Goal: Information Seeking & Learning: Learn about a topic

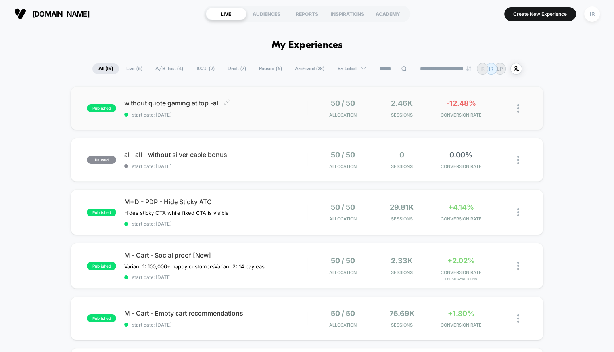
click at [220, 109] on div "without quote gaming at top -all Click to edit experience details Click to edit…" at bounding box center [215, 108] width 182 height 19
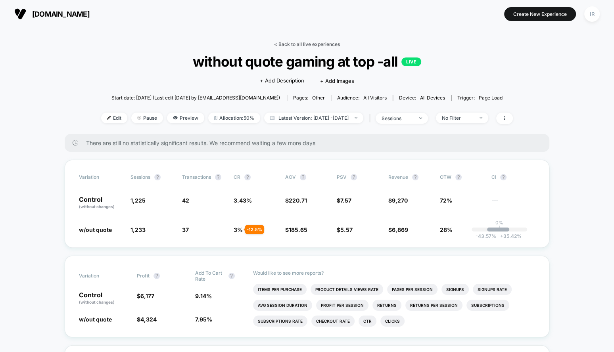
click at [297, 46] on link "< Back to all live experiences" at bounding box center [307, 44] width 66 height 6
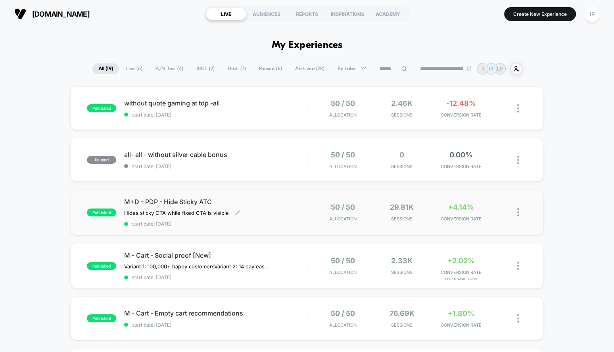
click at [290, 224] on span "start date: [DATE]" at bounding box center [215, 224] width 182 height 6
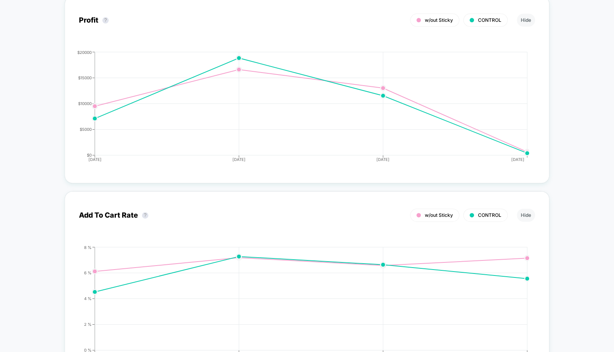
scroll to position [1004, 0]
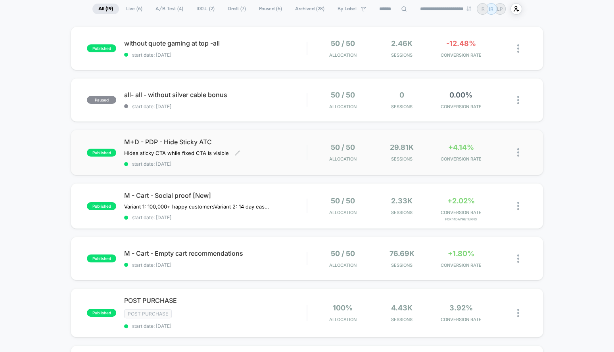
scroll to position [74, 0]
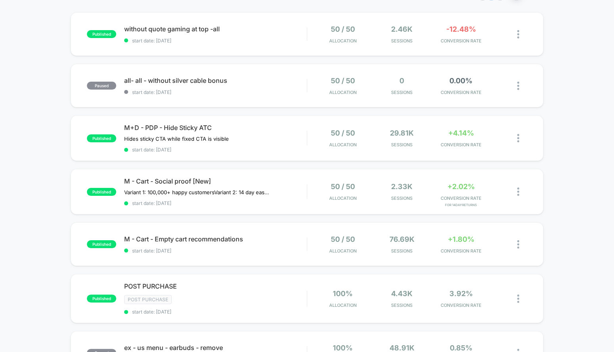
click at [308, 267] on div "published without quote gaming at top -all start date: 9/22/2025 50 / 50 Alloca…" at bounding box center [307, 343] width 614 height 662
click at [308, 252] on div "published M - Cart - Empty cart recommendations start date: 9/18/2025 50 / 50 A…" at bounding box center [307, 245] width 473 height 44
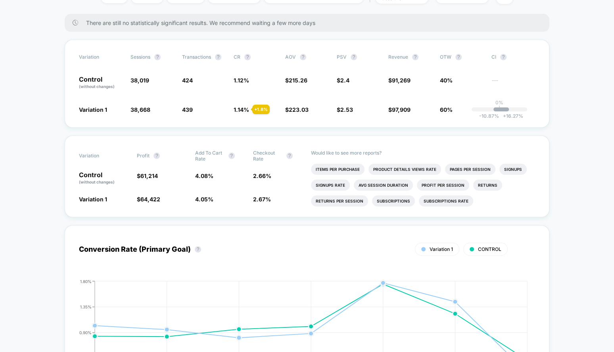
scroll to position [121, 0]
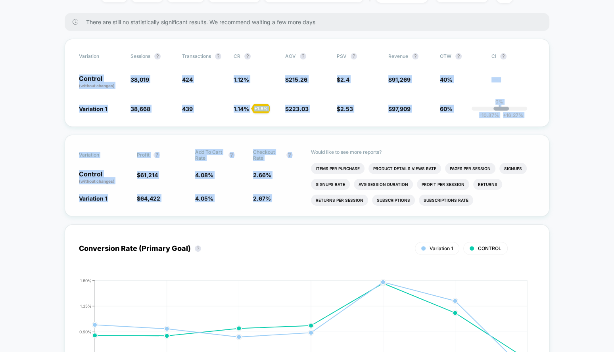
drag, startPoint x: 76, startPoint y: 80, endPoint x: 335, endPoint y: 141, distance: 266.2
click at [335, 141] on div "Would like to see more reports? Items Per Purchase Product Details Views Rate P…" at bounding box center [423, 175] width 224 height 81
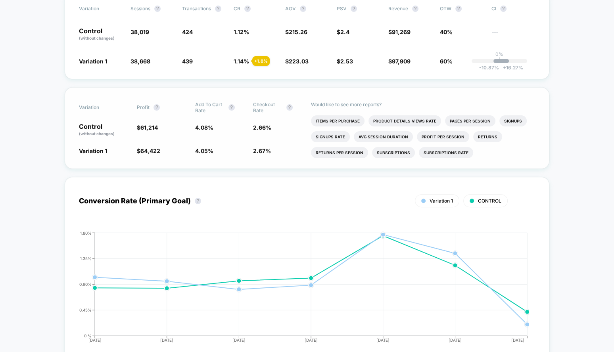
scroll to position [179, 0]
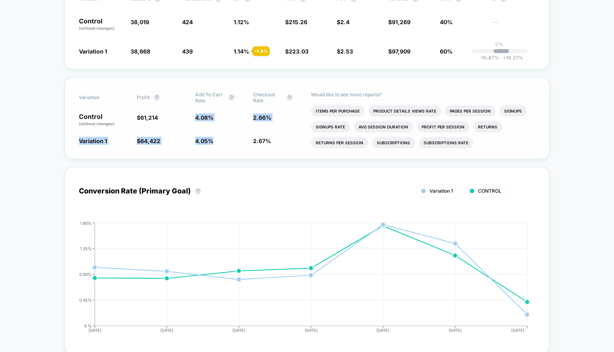
drag, startPoint x: 188, startPoint y: 117, endPoint x: 203, endPoint y: 148, distance: 34.8
click at [203, 148] on div "Variation Profit ? Add To Cart Rate ? Checkout Rate ? Control (without changes)…" at bounding box center [307, 118] width 485 height 82
drag, startPoint x: 203, startPoint y: 148, endPoint x: 144, endPoint y: 124, distance: 63.9
click at [144, 124] on div "Variation Profit ? Add To Cart Rate ? Checkout Rate ? Control (without changes)…" at bounding box center [307, 118] width 485 height 82
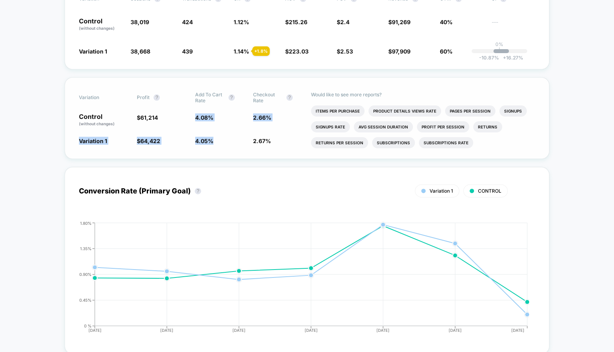
click at [144, 124] on span "$ 61,214" at bounding box center [162, 119] width 50 height 13
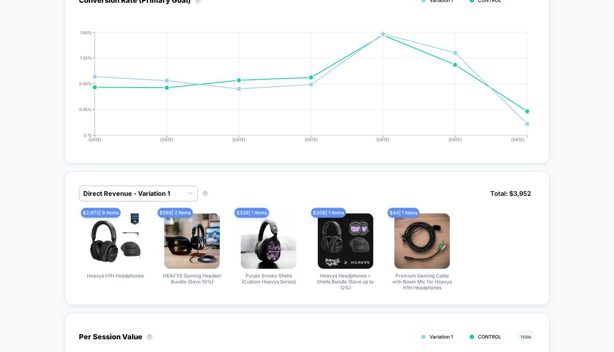
scroll to position [398, 0]
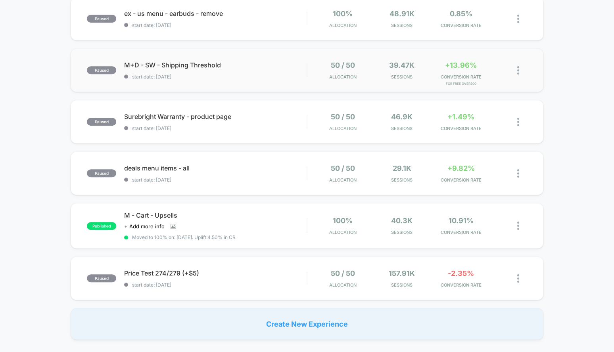
scroll to position [455, 0]
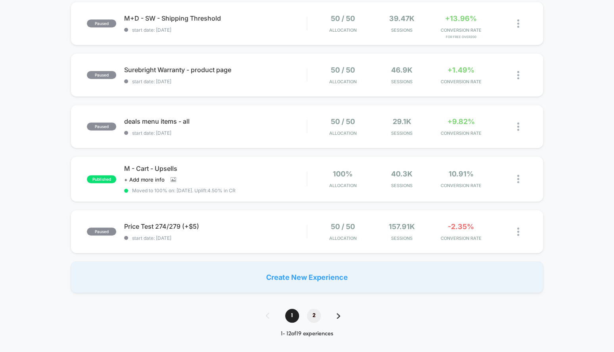
click at [313, 309] on span "2" at bounding box center [314, 316] width 14 height 14
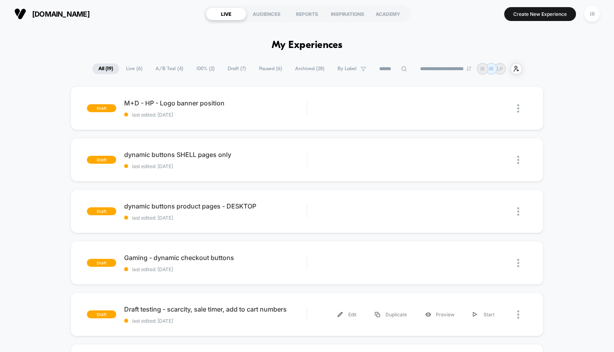
scroll to position [3, 0]
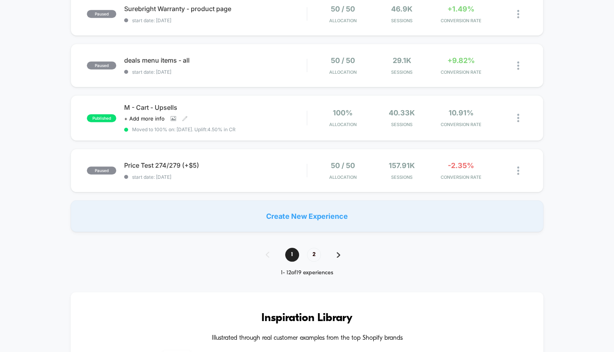
scroll to position [520, 0]
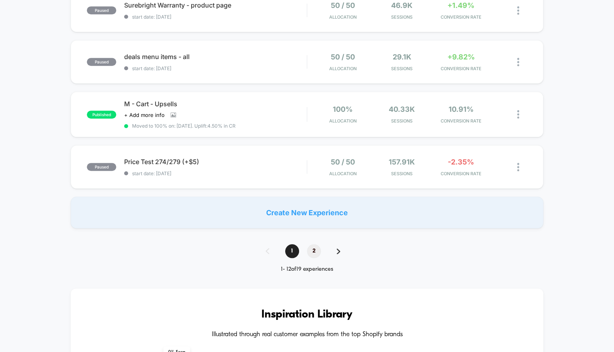
click at [307, 249] on span "2" at bounding box center [314, 251] width 14 height 14
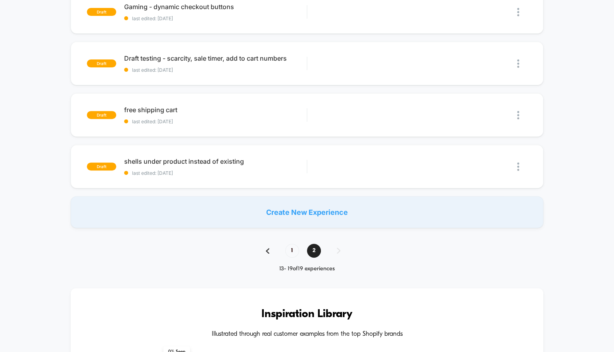
scroll to position [0, 0]
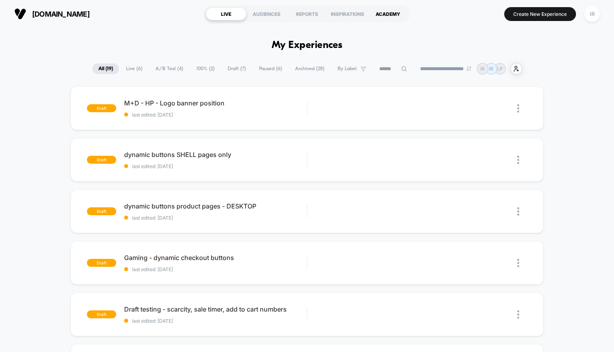
drag, startPoint x: 601, startPoint y: 10, endPoint x: 369, endPoint y: 17, distance: 231.8
click at [369, 17] on div "[DOMAIN_NAME] LIVE AUDIENCES REPORTS INSPIRATIONS ACADEMY Create New Experience…" at bounding box center [307, 14] width 614 height 28
click at [131, 69] on span "Live ( 6 )" at bounding box center [134, 68] width 28 height 11
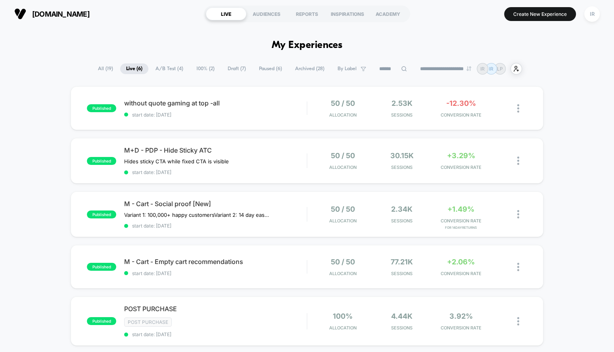
click at [96, 68] on span "All ( 19 )" at bounding box center [105, 68] width 27 height 11
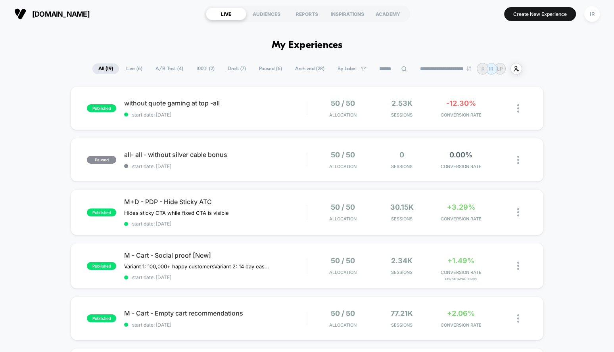
click at [399, 72] on input at bounding box center [393, 69] width 40 height 10
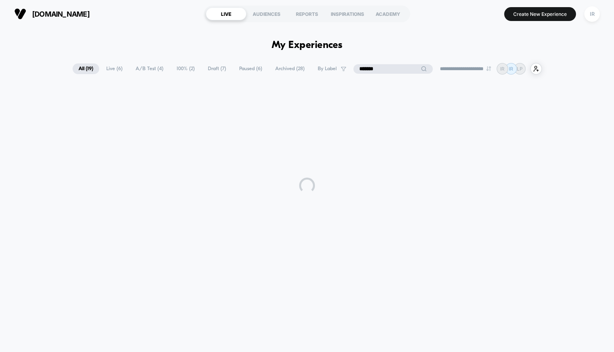
type input "*******"
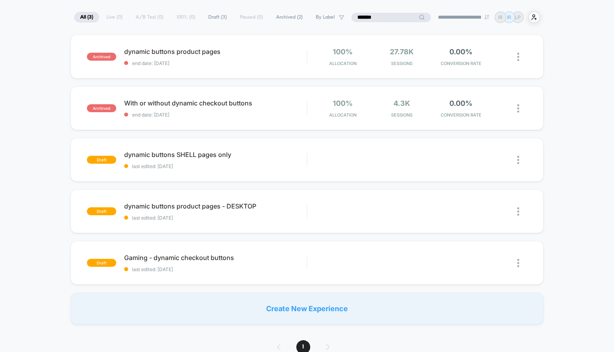
scroll to position [46, 0]
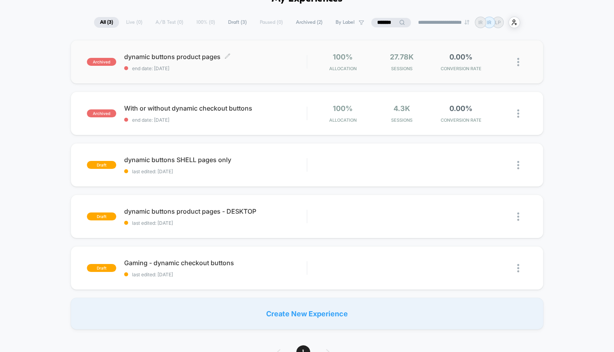
click at [283, 65] on div "dynamic buttons product pages Click to edit experience details Click to edit ex…" at bounding box center [215, 62] width 182 height 19
